Goal: Task Accomplishment & Management: Manage account settings

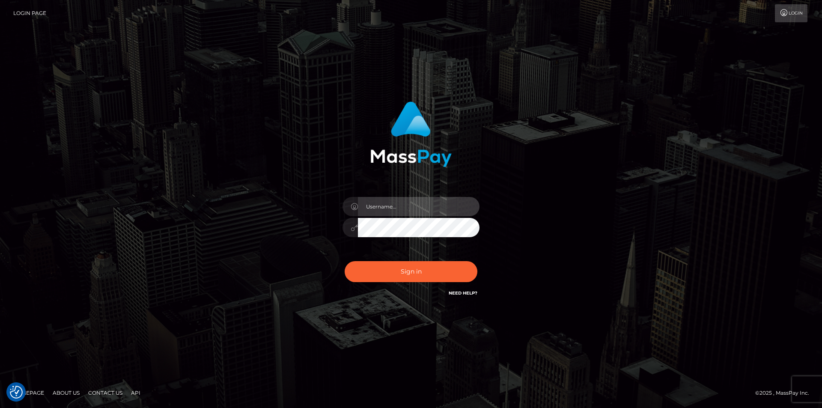
type input "dszikszai"
click at [424, 282] on div "Sign in Need Help?" at bounding box center [411, 275] width 150 height 38
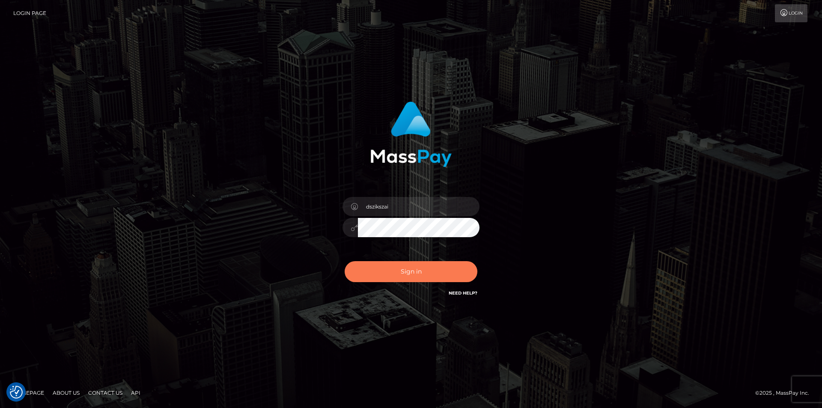
click at [393, 268] on button "Sign in" at bounding box center [411, 271] width 133 height 21
type input "dszikszai"
click at [398, 273] on button "Sign in" at bounding box center [411, 271] width 133 height 21
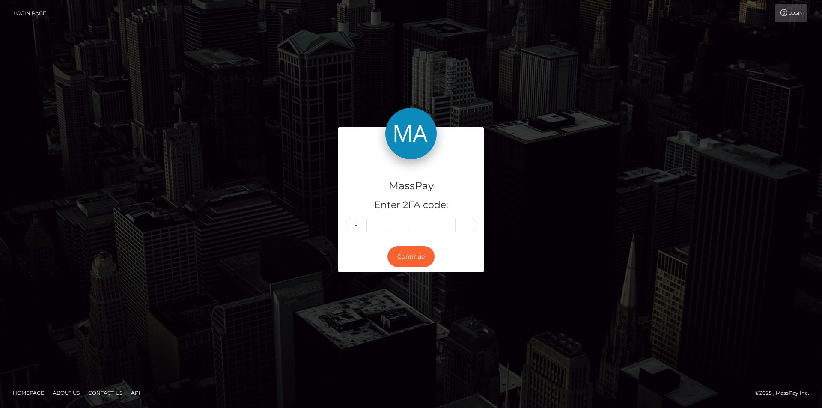
type input "2"
type input "5"
type input "6"
type input "5"
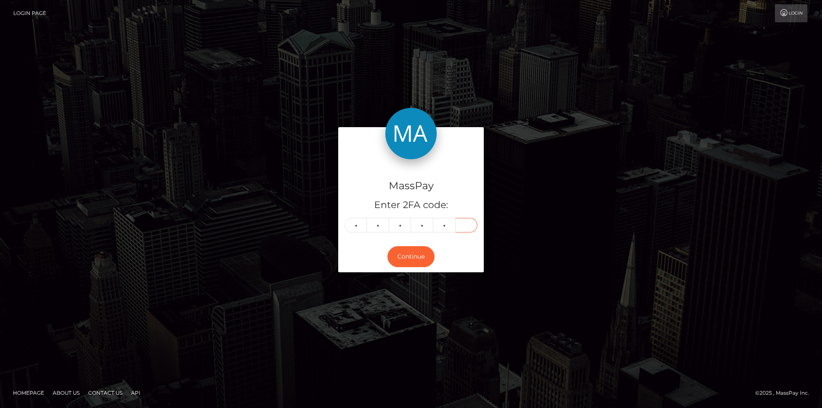
type input "9"
